Goal: Information Seeking & Learning: Learn about a topic

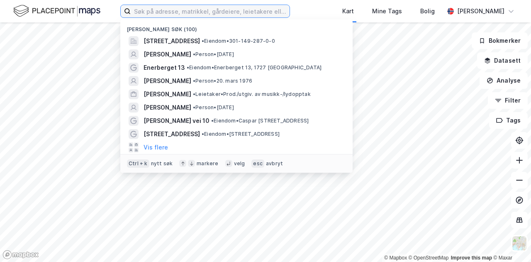
click at [155, 11] on input at bounding box center [210, 11] width 159 height 12
paste input "[STREET_ADDRESS]"
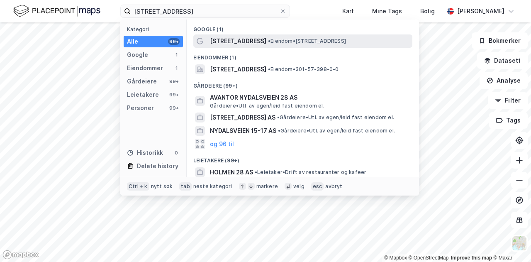
click at [252, 44] on span "[STREET_ADDRESS]" at bounding box center [238, 41] width 56 height 10
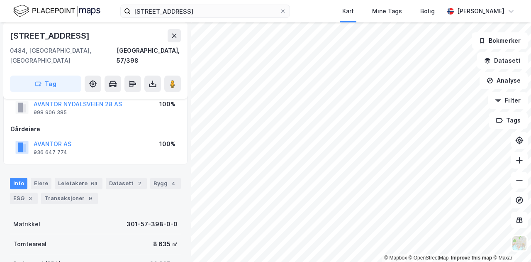
scroll to position [46, 0]
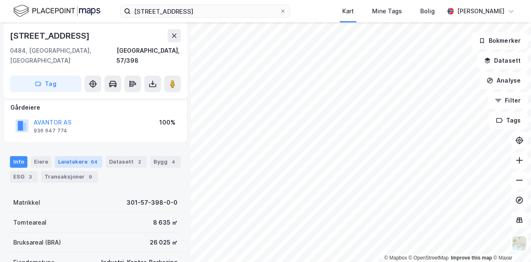
click at [84, 156] on div "Leietakere 64" at bounding box center [79, 162] width 48 height 12
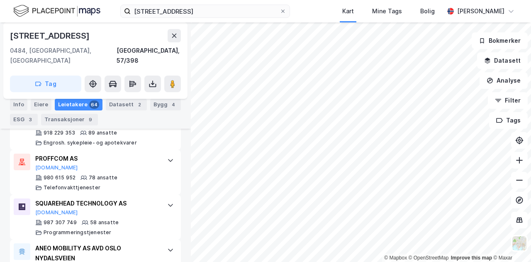
scroll to position [330, 0]
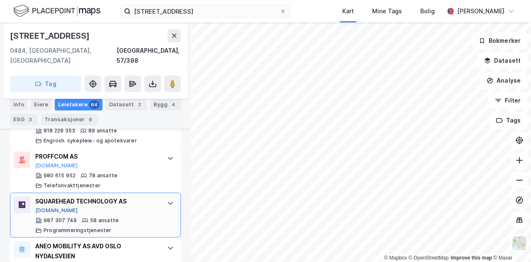
click at [48, 207] on button "[DOMAIN_NAME]" at bounding box center [56, 210] width 43 height 7
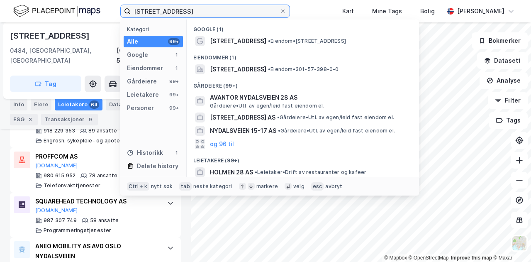
click at [218, 11] on input "[STREET_ADDRESS]" at bounding box center [205, 11] width 149 height 12
drag, startPoint x: 219, startPoint y: 11, endPoint x: 127, endPoint y: 13, distance: 92.0
click at [127, 13] on label "[STREET_ADDRESS]" at bounding box center [205, 11] width 170 height 13
drag, startPoint x: 155, startPoint y: 11, endPoint x: 150, endPoint y: 12, distance: 5.2
paste input "[STREET_ADDRESS],"
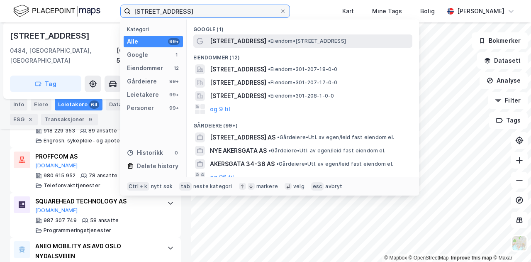
type input "[STREET_ADDRESS]"
click at [268, 39] on span "• Eiendom • [STREET_ADDRESS]" at bounding box center [307, 41] width 78 height 7
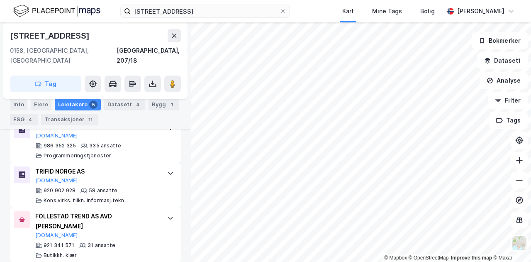
scroll to position [272, 0]
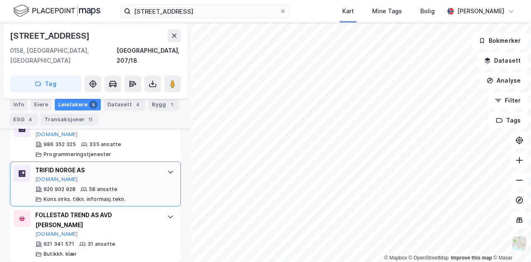
click at [59, 167] on div "TRIFID NORGE AS [DOMAIN_NAME]" at bounding box center [97, 173] width 124 height 17
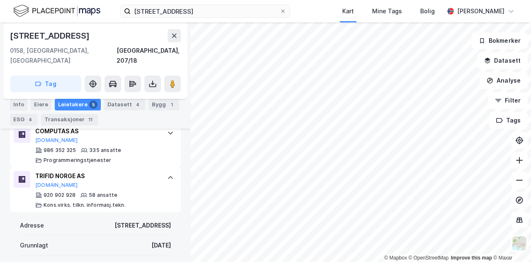
scroll to position [260, 0]
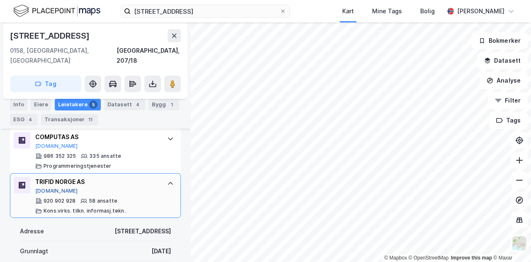
click at [51, 187] on button "[DOMAIN_NAME]" at bounding box center [56, 190] width 43 height 7
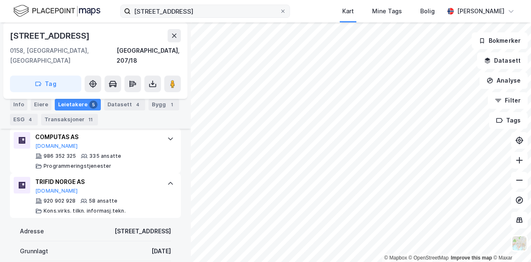
click at [222, 17] on label "[STREET_ADDRESS]" at bounding box center [205, 11] width 170 height 13
click at [222, 17] on input "[STREET_ADDRESS]" at bounding box center [205, 11] width 149 height 12
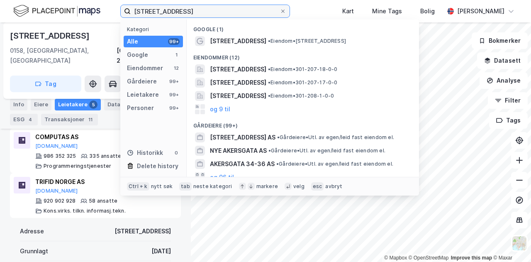
drag, startPoint x: 222, startPoint y: 12, endPoint x: 121, endPoint y: 15, distance: 100.8
click at [121, 15] on label "[STREET_ADDRESS]" at bounding box center [205, 11] width 170 height 13
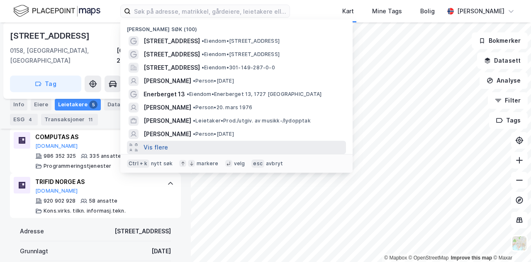
click at [154, 149] on button "Vis flere" at bounding box center [155, 147] width 24 height 10
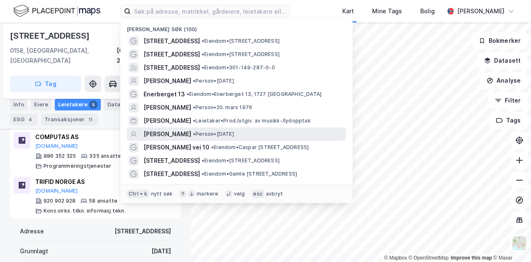
click at [175, 133] on span "[PERSON_NAME]" at bounding box center [167, 134] width 48 height 10
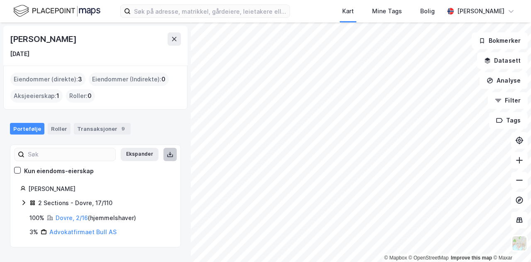
click at [167, 153] on icon at bounding box center [170, 154] width 7 height 7
click at [71, 217] on link "Dovre, 2/16" at bounding box center [72, 217] width 32 height 7
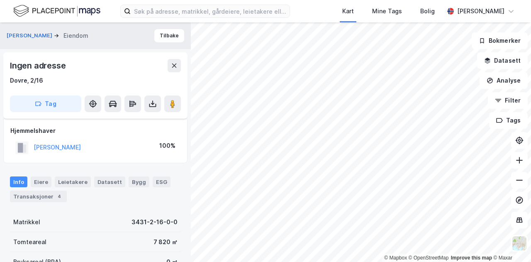
scroll to position [172, 0]
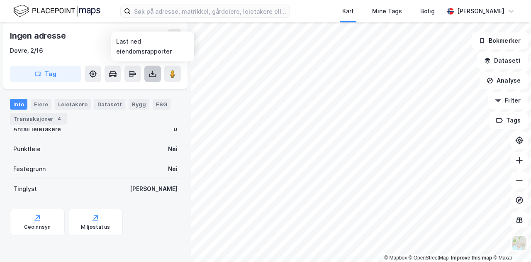
click at [155, 77] on icon at bounding box center [152, 75] width 7 height 3
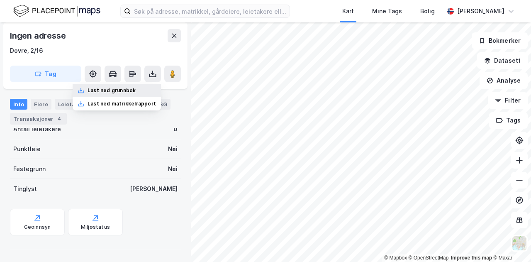
click at [111, 88] on div "Last ned grunnbok" at bounding box center [111, 90] width 48 height 7
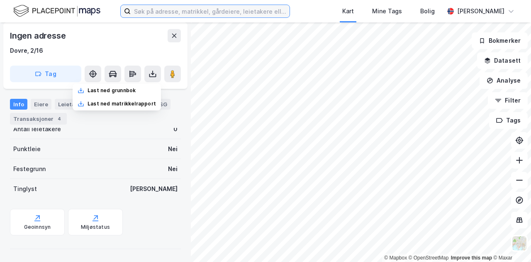
click at [227, 10] on input at bounding box center [210, 11] width 159 height 12
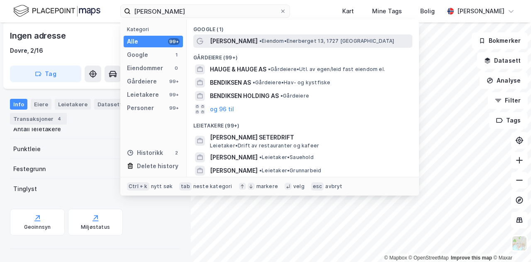
click at [257, 39] on span "[PERSON_NAME]" at bounding box center [234, 41] width 48 height 10
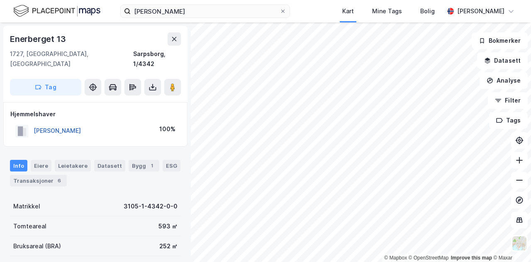
click at [0, 0] on button "[PERSON_NAME]" at bounding box center [0, 0] width 0 height 0
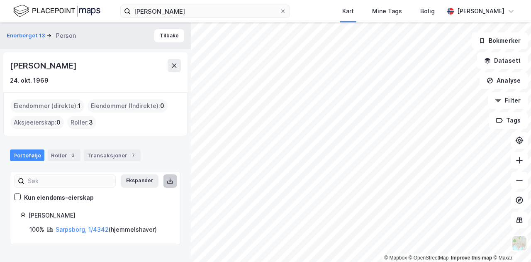
click at [167, 180] on button at bounding box center [169, 180] width 13 height 13
click at [90, 226] on link "Sarpsborg, 1/4342" at bounding box center [82, 229] width 53 height 7
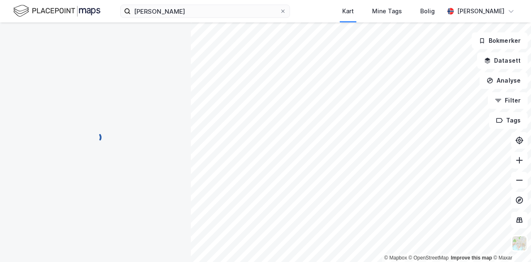
scroll to position [1, 0]
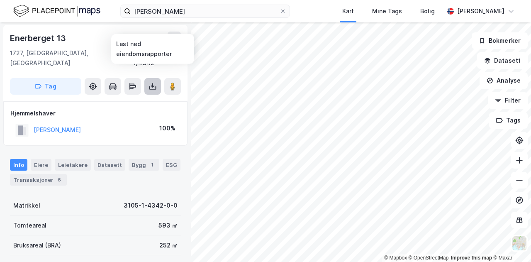
click at [149, 86] on icon at bounding box center [152, 87] width 7 height 3
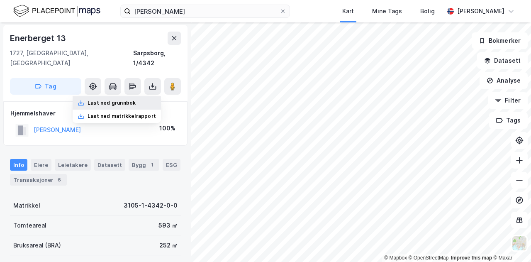
click at [121, 99] on div "Last ned grunnbok" at bounding box center [111, 102] width 48 height 7
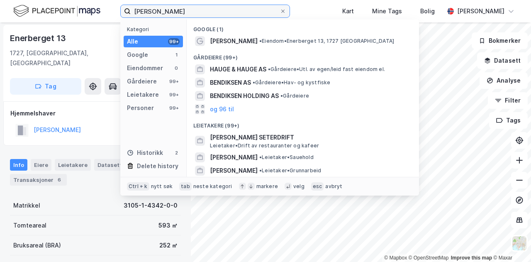
drag, startPoint x: 215, startPoint y: 12, endPoint x: 107, endPoint y: 15, distance: 107.4
click at [107, 15] on div "[PERSON_NAME] Kategori Alle 99+ Google 1 Eiendommer 0 Gårdeiere 99+ Leietakere …" at bounding box center [265, 11] width 531 height 22
paste input "Karvesvingen 5"
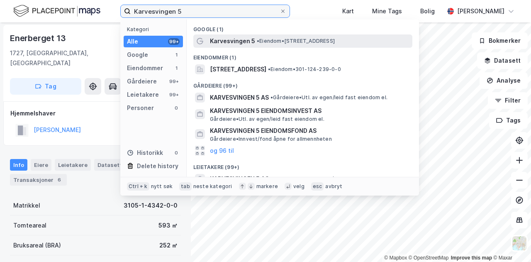
type input "Karvesvingen 5"
click at [239, 35] on div "Karvesvingen 5 • Eiendom • [STREET_ADDRESS]" at bounding box center [302, 40] width 219 height 13
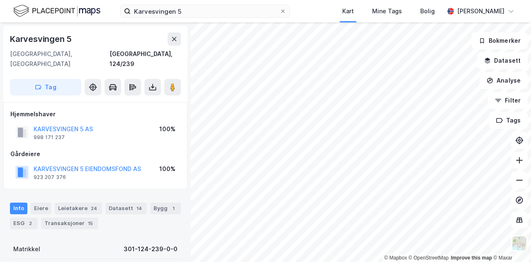
scroll to position [1, 0]
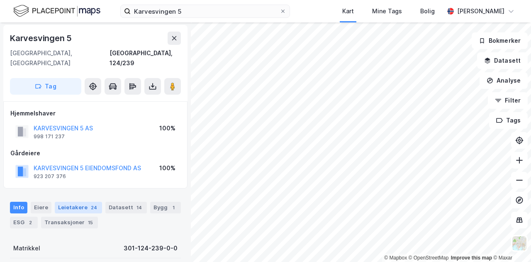
click at [74, 201] on div "Leietakere 24" at bounding box center [78, 207] width 47 height 12
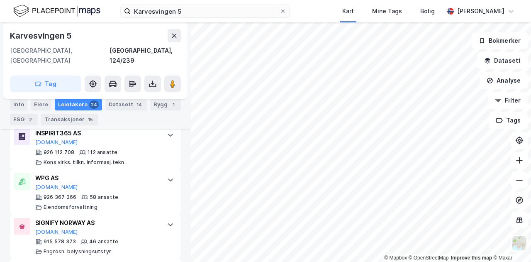
scroll to position [370, 0]
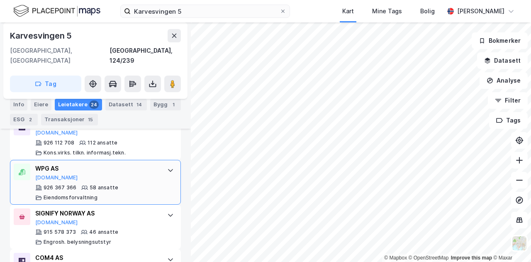
click at [101, 163] on div "WPG AS" at bounding box center [97, 168] width 124 height 10
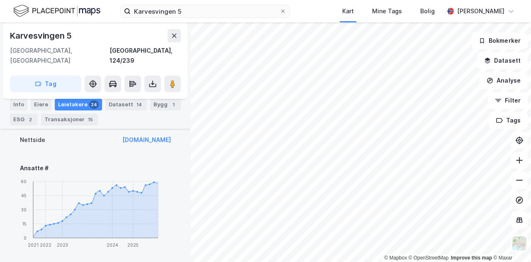
scroll to position [493, 0]
